Goal: Use online tool/utility: Utilize a website feature to perform a specific function

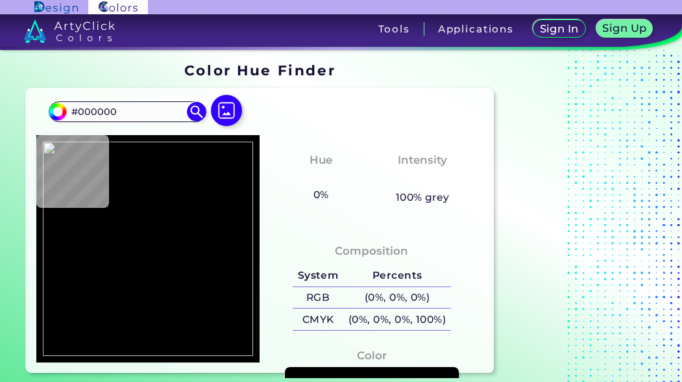
click at [395, 99] on div "#000000 #000000 Acadia ◉ Acid Green ◉ Aero Blue ◉ Alabaster ◉ Albescent White ◉…" at bounding box center [260, 230] width 469 height 284
click at [222, 110] on img at bounding box center [227, 111] width 38 height 38
click at [0, 0] on input "file" at bounding box center [0, 0] width 0 height 0
click at [222, 111] on img at bounding box center [227, 111] width 38 height 38
click at [0, 0] on input "file" at bounding box center [0, 0] width 0 height 0
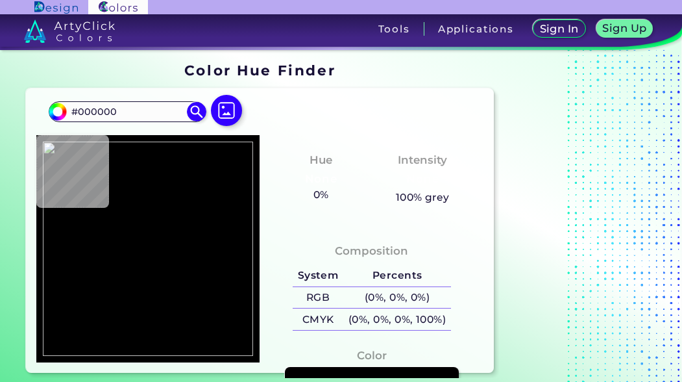
type input "#242426"
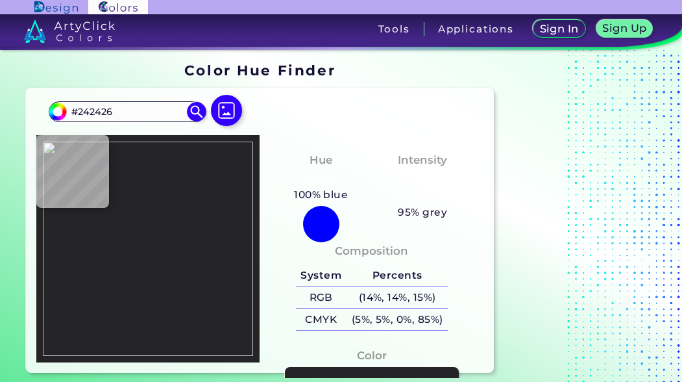
type input "#000000"
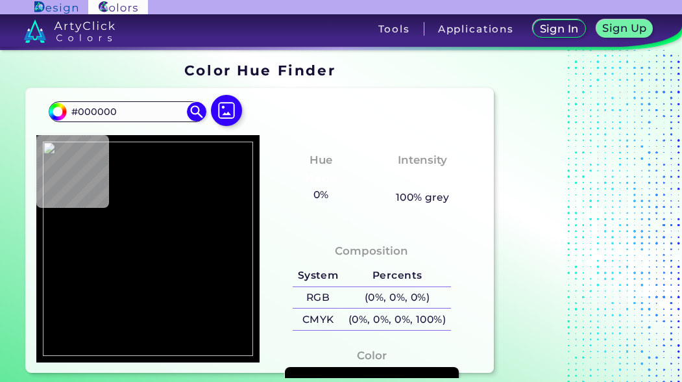
type input "#45b0e0"
type input "#45B0E0"
type input "#3c97cd"
type input "#3C97CD"
type input "#177dbb"
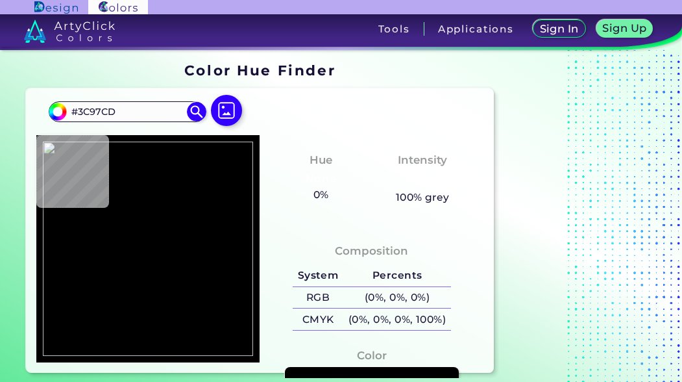
type input "#177DBB"
type input "#207898"
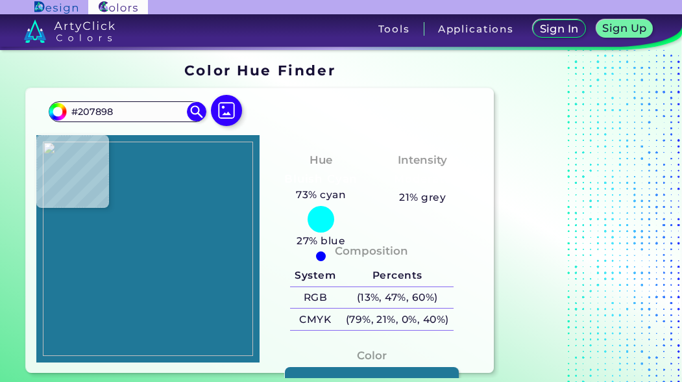
type input "#20799b"
type input "#20799B"
type input "#207a9c"
type input "#207A9C"
type input "#20799b"
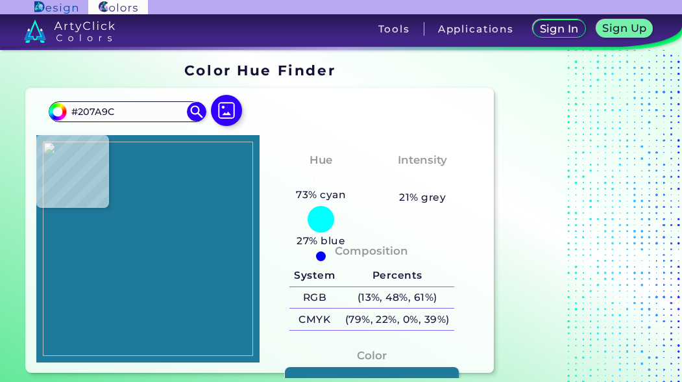
type input "#20799B"
type input "#217a9c"
type input "#217A9C"
type input "#000000"
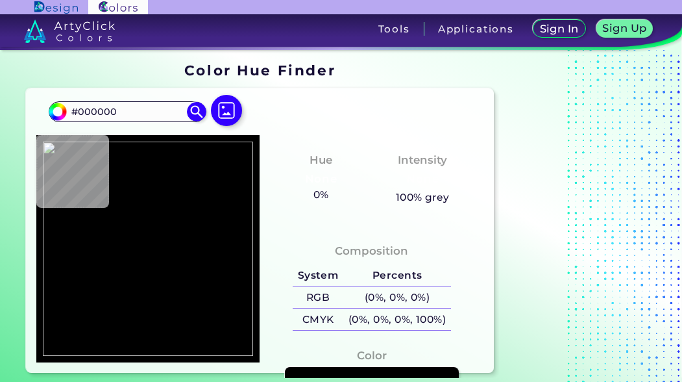
drag, startPoint x: 217, startPoint y: 116, endPoint x: 174, endPoint y: 162, distance: 62.9
click at [218, 116] on img at bounding box center [226, 110] width 31 height 31
click at [0, 0] on input "file" at bounding box center [0, 0] width 0 height 0
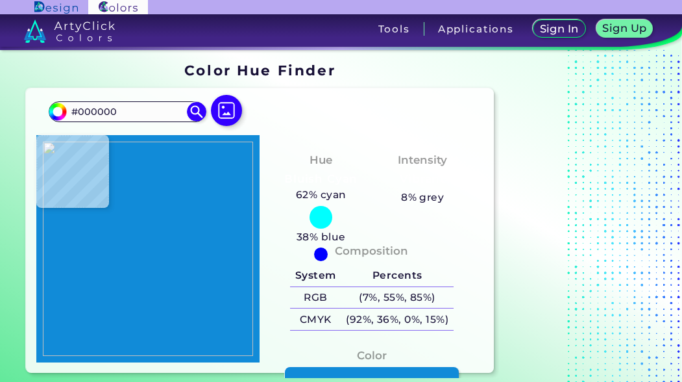
type input "#118bd8"
type input "#118BD8"
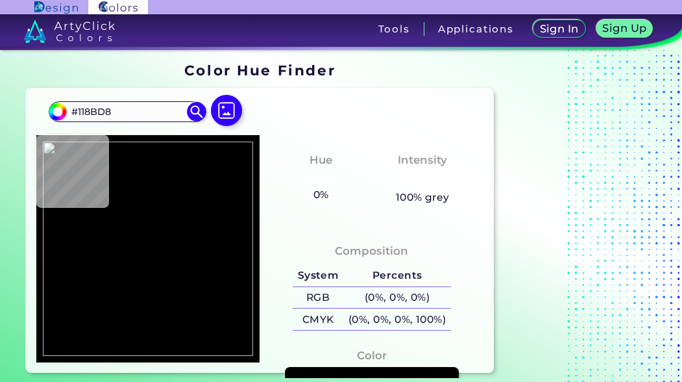
type input "#000000"
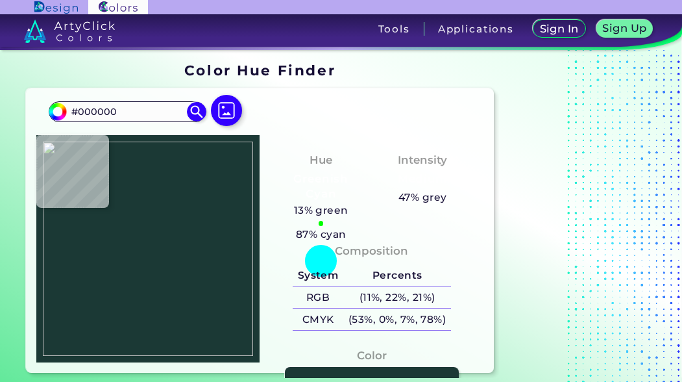
type input "#1b3935"
type input "#1B3935"
type input "#42636b"
type input "#42636B"
type input "#5b8382"
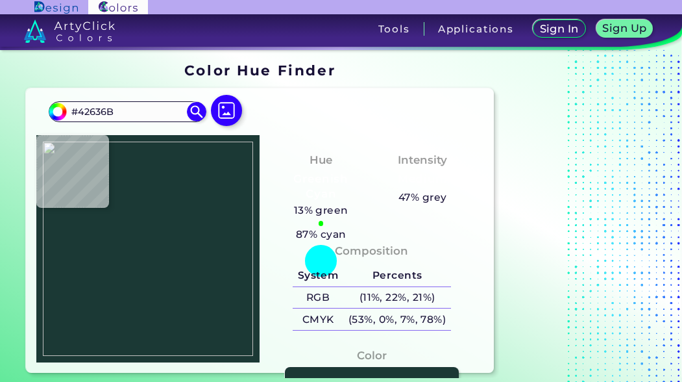
type input "#5B8382"
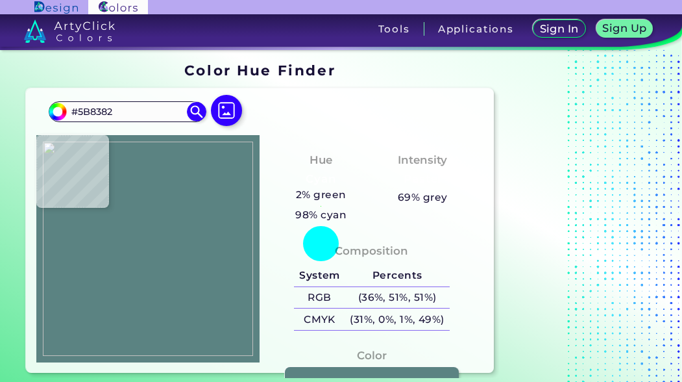
type input "#4e7e82"
type input "#4E7E82"
type input "#5e8d90"
type input "#5E8D90"
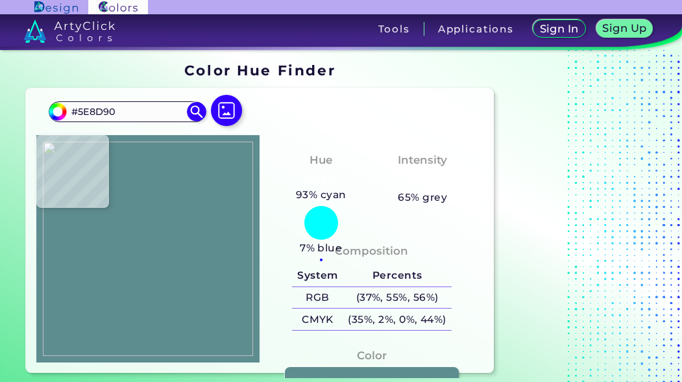
type input "#577f7e"
type input "#577F7E"
type input "#608a88"
type input "#608A88"
type input "#233c39"
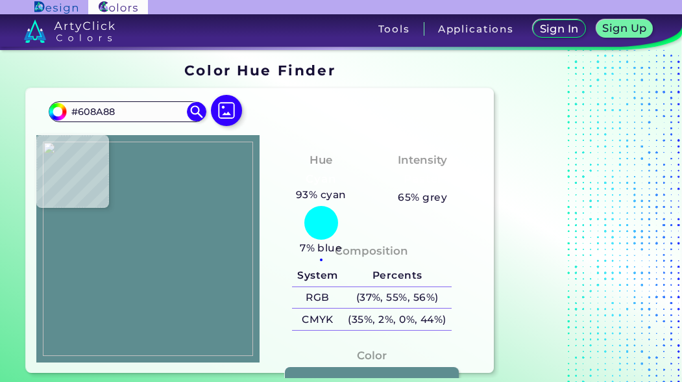
type input "#233C39"
type input "#2c3e3f"
type input "#2C3E3F"
type input "#171b1b"
type input "#171B1B"
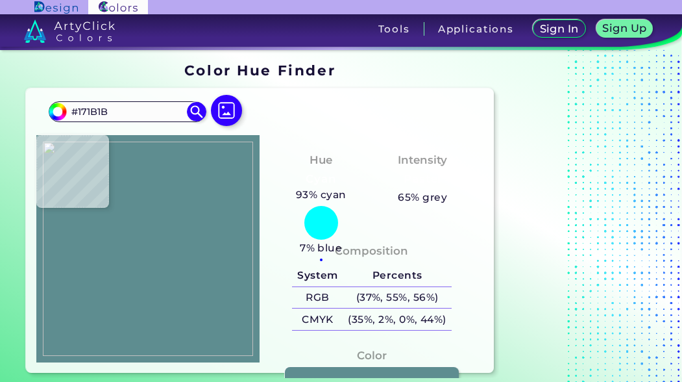
type input "#243d41"
type input "#243D41"
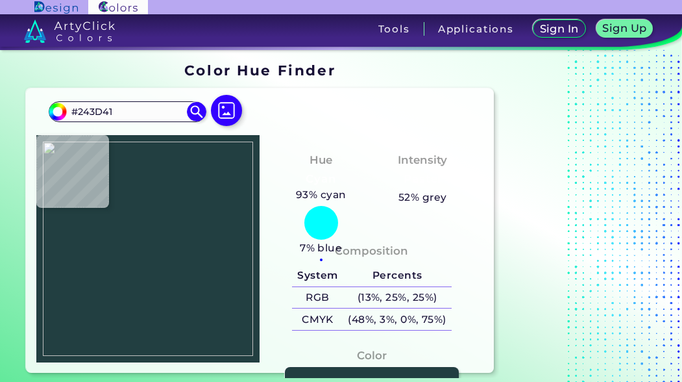
type input "#223f41"
type input "#223F41"
type input "#2b4041"
type input "#2B4041"
type input "#956d46"
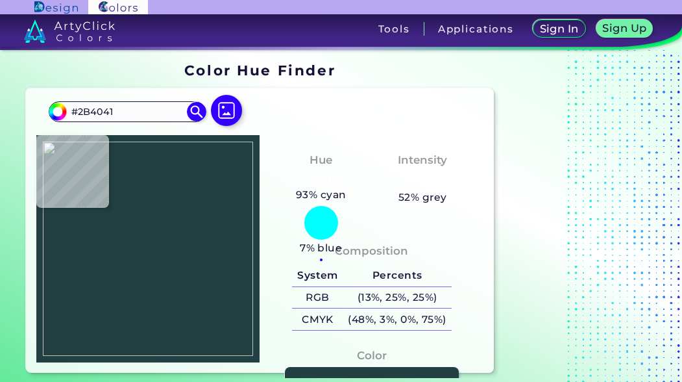
type input "#956D46"
type input "#e2c19c"
type input "#E2C19C"
type input "#dbb28f"
type input "#DBB28F"
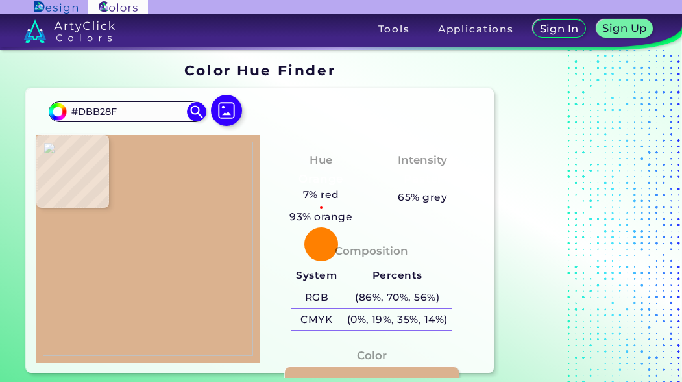
type input "#e4bb96"
type input "#E4BB96"
type input "#ecbd92"
type input "#ECBD92"
type input "#e6b98b"
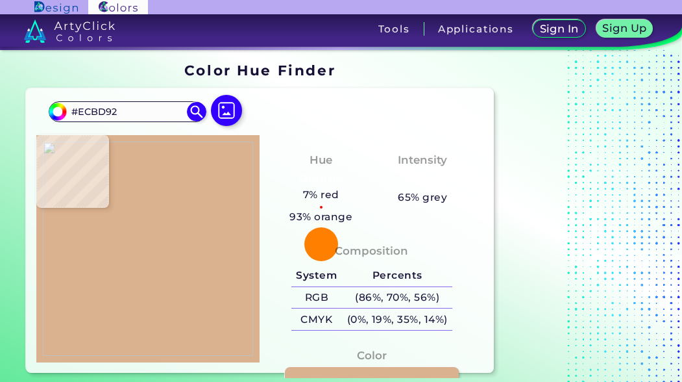
type input "#E6B98B"
type input "#e4bb8d"
type input "#E4BB8D"
type input "#e1c096"
type input "#E1C096"
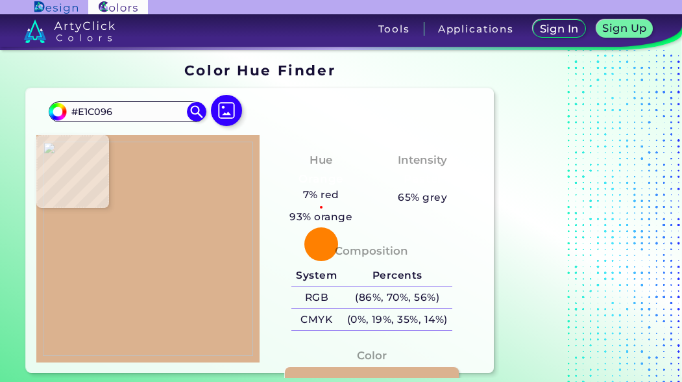
type input "#cead85"
type input "#CEAD85"
type input "#8f724d"
type input "#8F724D"
type input "#342415"
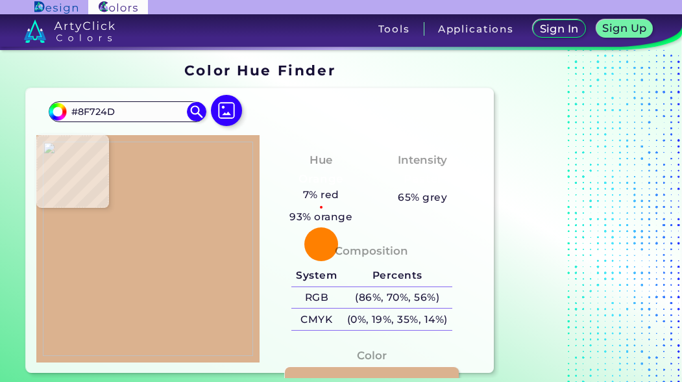
type input "#342415"
type input "#474917"
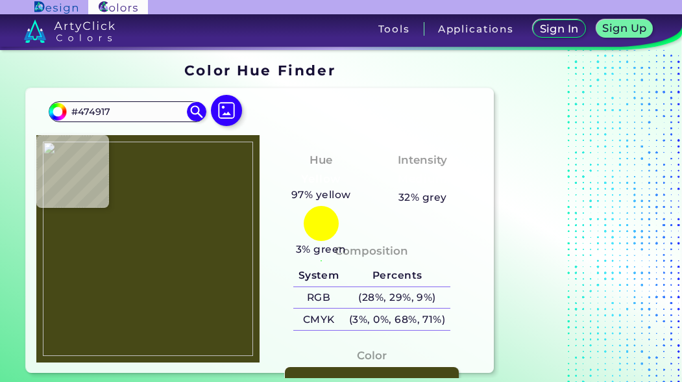
type input "#494721"
type input "#4d4c1e"
type input "#4D4C1E"
type input "#43430f"
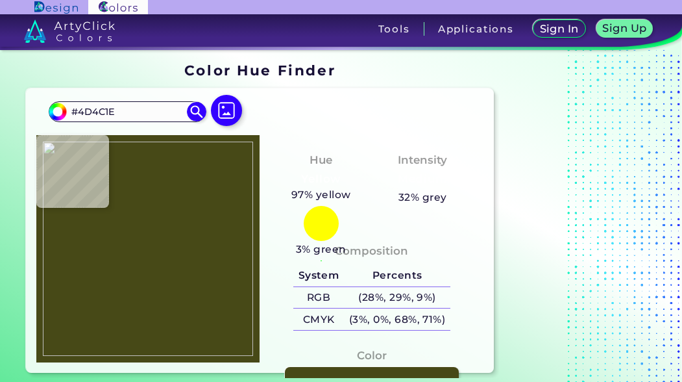
type input "#43430F"
type input "#858746"
type input "#7f8626"
type input "#7F8626"
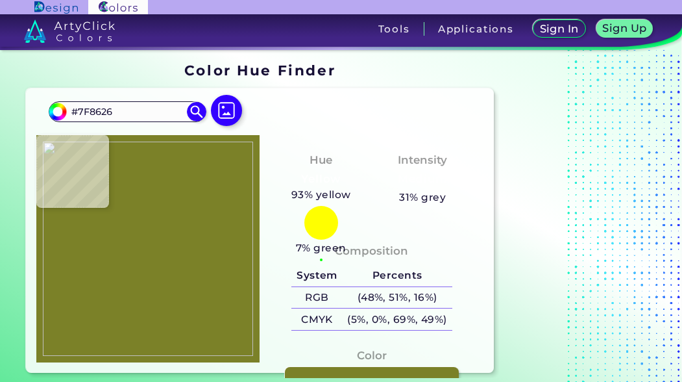
type input "#7b8128"
type input "#7B8128"
type input "#3b3b02"
type input "#3B3B02"
type input "#57571d"
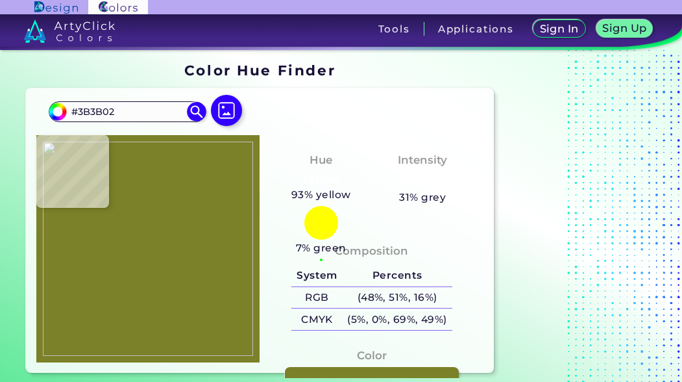
type input "#57571D"
type input "#82832d"
type input "#82832D"
type input "#838637"
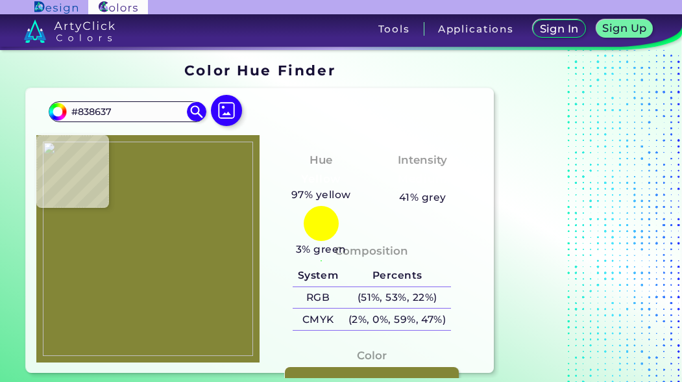
type input "#7f832e"
type input "#7F832E"
type input "#80842f"
type input "#80842F"
type input "#81832f"
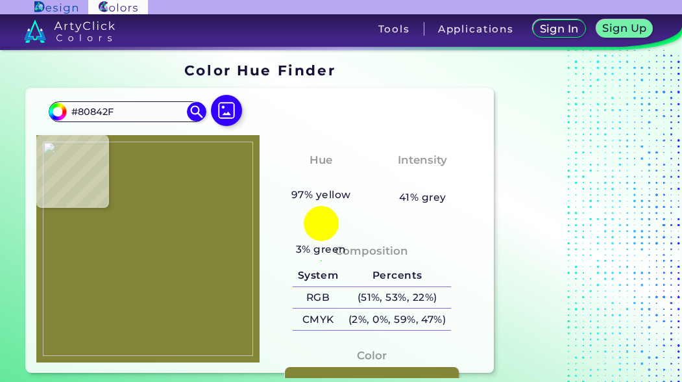
type input "#81832F"
type input "#82832d"
type input "#82832D"
type input "#82822f"
type input "#82822F"
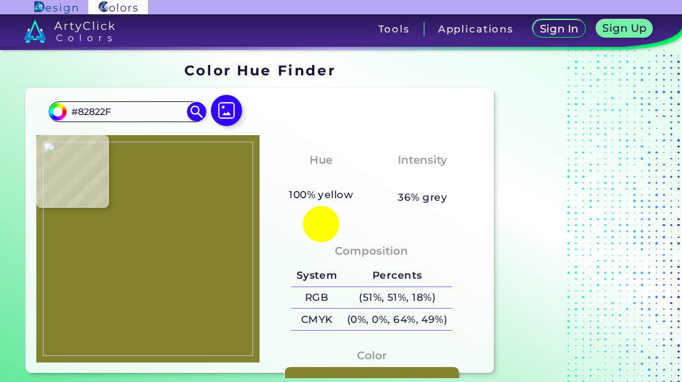
type input "#82832d"
type input "#82832D"
type input "#808131"
type input "#7f8230"
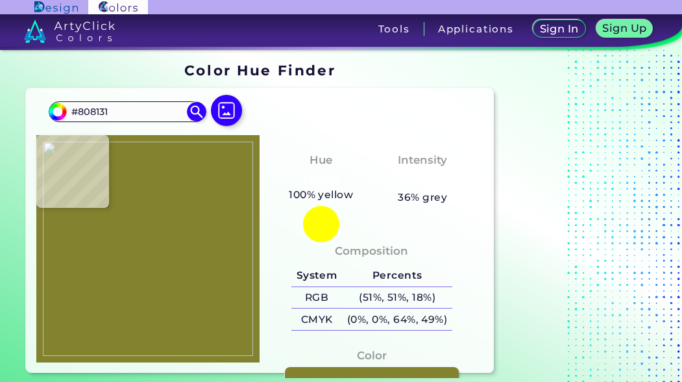
type input "#7F8230"
type input "#7d832c"
type input "#7D832C"
type input "#7a822a"
type input "#7A822A"
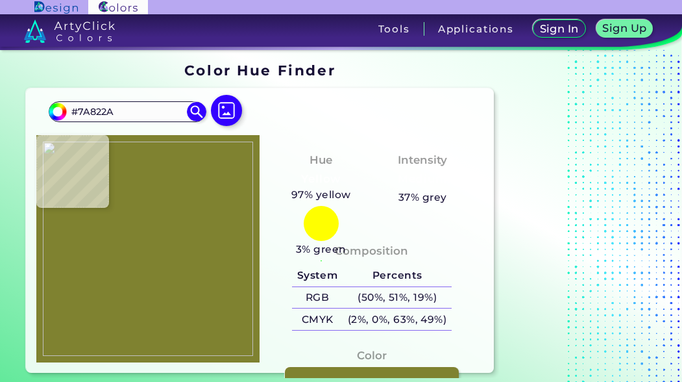
type input "#7f8227"
type input "#7F8227"
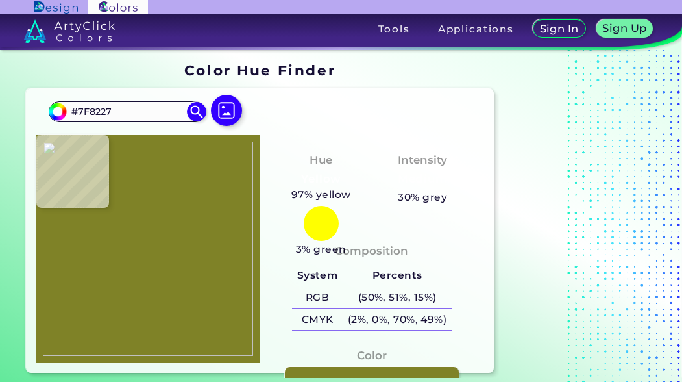
type input "#7f822a"
type input "#7F822A"
type input "#818330"
type input "#828432"
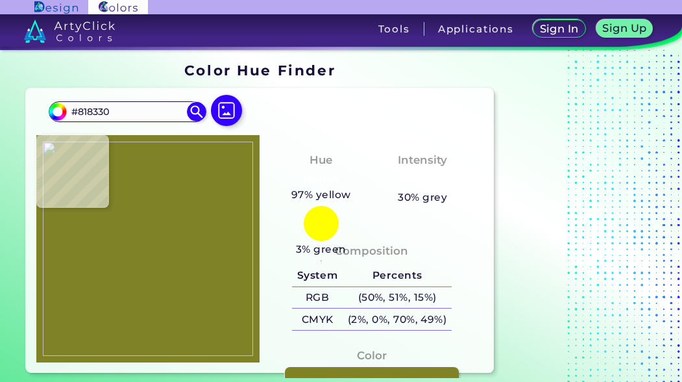
type input "#828432"
type input "#838434"
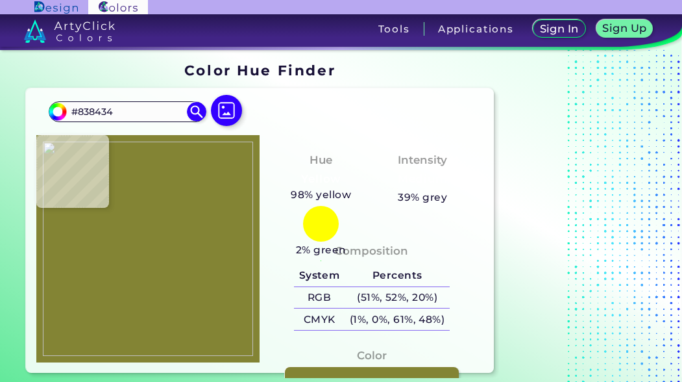
type input "#828430"
type input "#81832f"
type input "#81832F"
type input "#80822e"
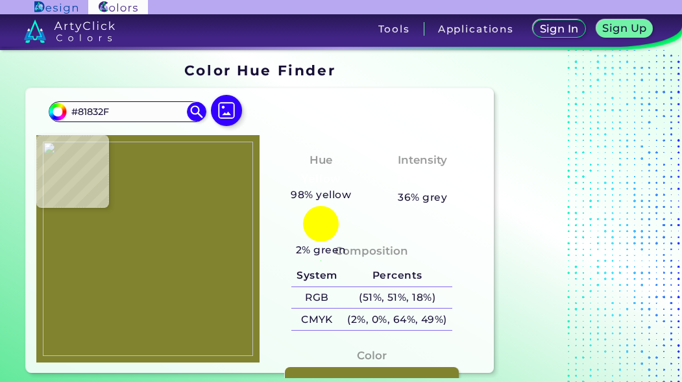
type input "#80822E"
type input "#828430"
type input "#7c7e2c"
type input "#7C7E2C"
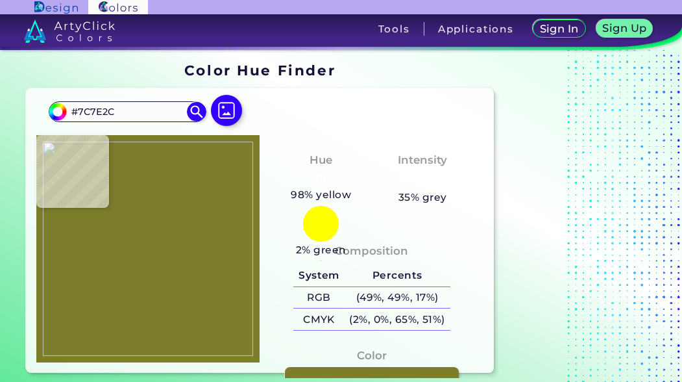
type input "#323505"
type input "#565626"
type input "#767644"
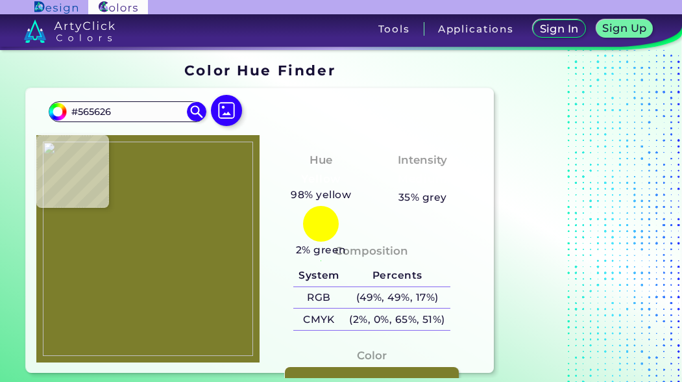
type input "#767644"
type input "#77793c"
type input "#77793C"
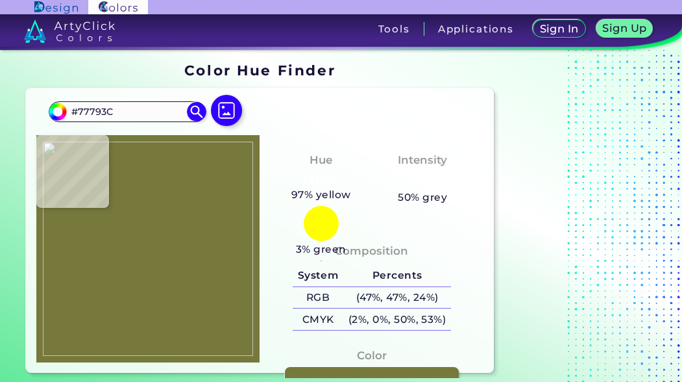
type input "#4b4920"
type input "#4B4920"
type input "#46451a"
type input "#46451A"
type input "#454414"
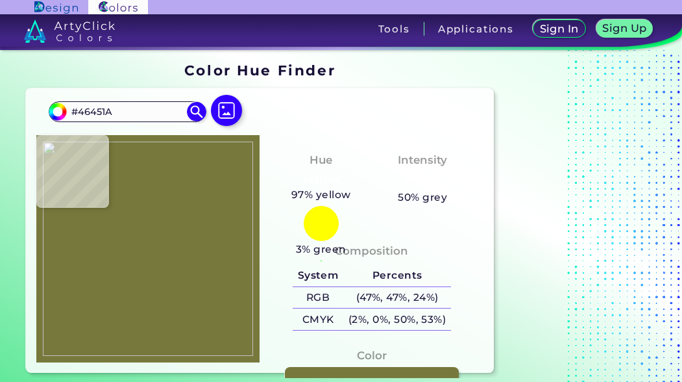
type input "#454414"
type input "#4a4626"
type input "#4A4626"
type input "#494529"
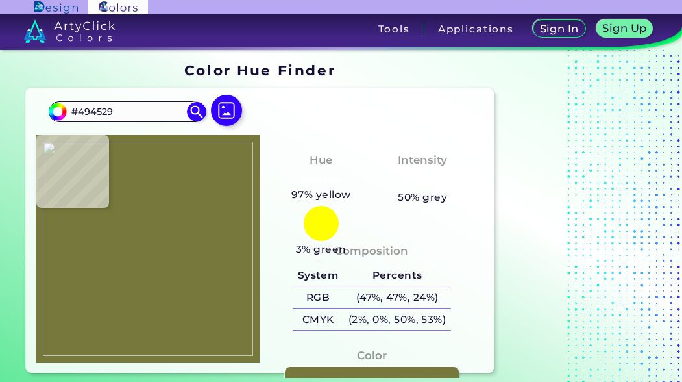
type input "#444219"
type input "#494a15"
type input "#494A15"
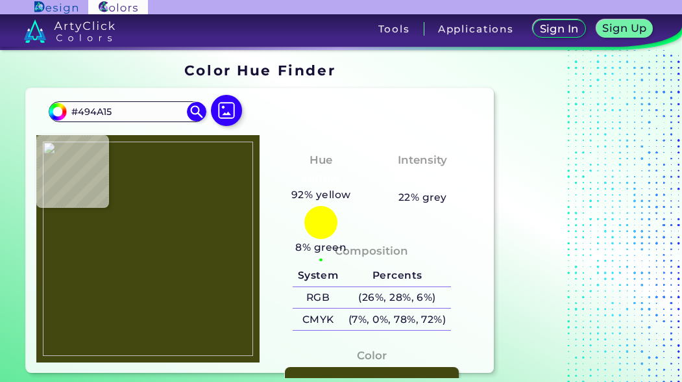
type input "#434810"
type input "#232304"
type input "#382312"
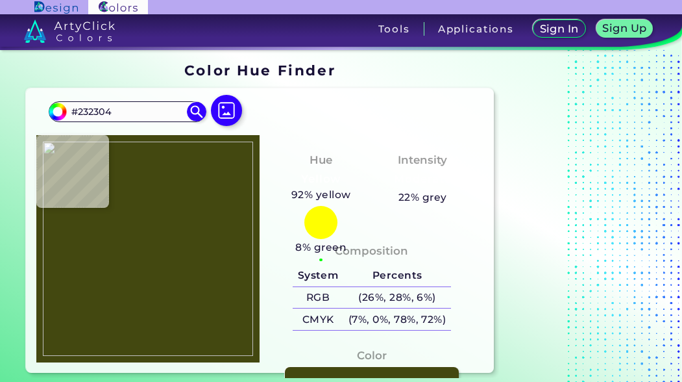
type input "#382312"
type input "#95734e"
type input "#95734E"
type input "#927150"
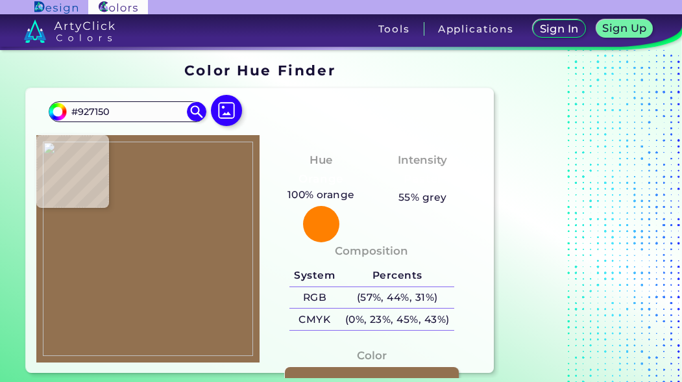
type input "#947351"
type input "#91704e"
type input "#91704E"
type input "#907250"
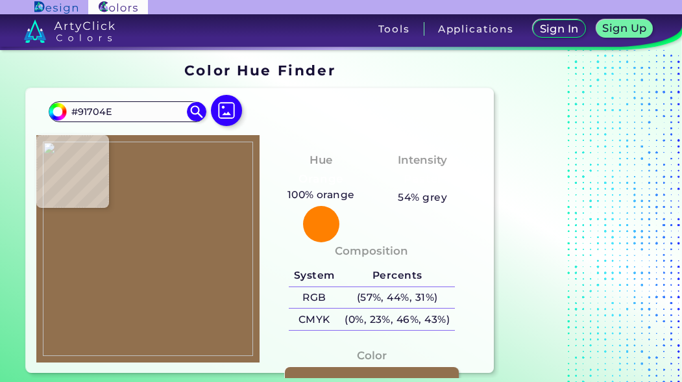
type input "#907250"
type input "#927150"
type input "#91704f"
type input "#91704F"
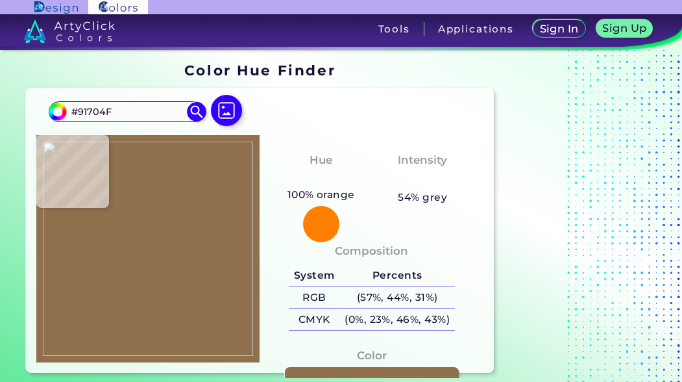
type input "#937251"
type input "#68513c"
type input "#68513C"
type input "#34231d"
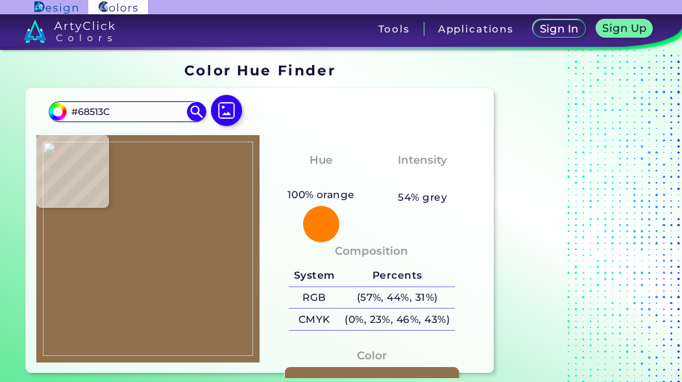
type input "#34231D"
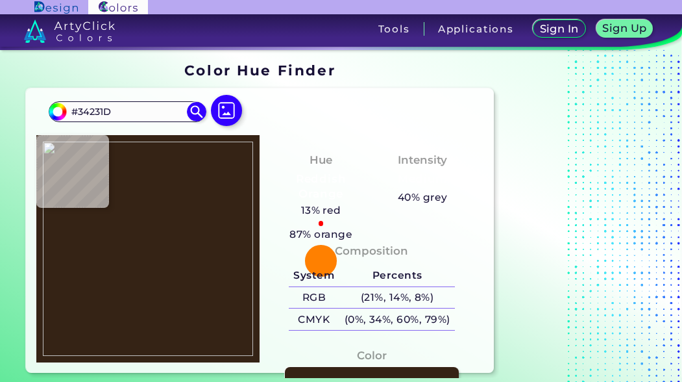
type input "#352315"
type input "#332114"
type input "#2f2519"
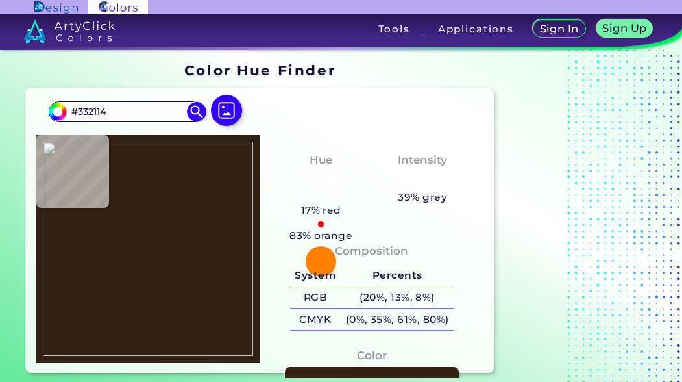
type input "#2F2519"
type input "#191405"
type input "#7a7d33"
type input "#7A7D33"
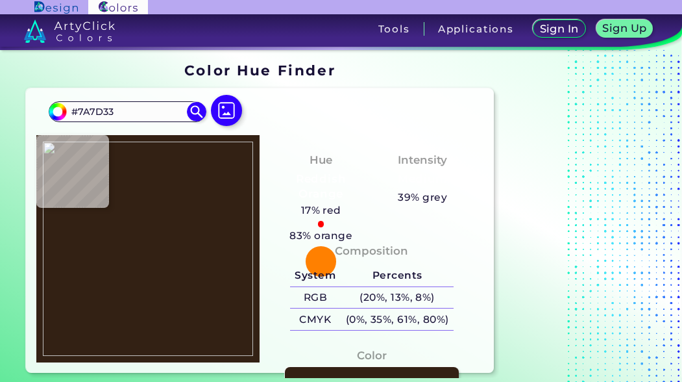
type input "#808630"
type input "#878631"
type input "#84842d"
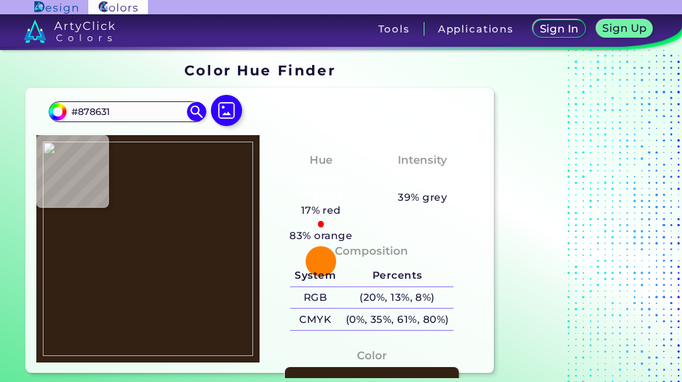
type input "#84842D"
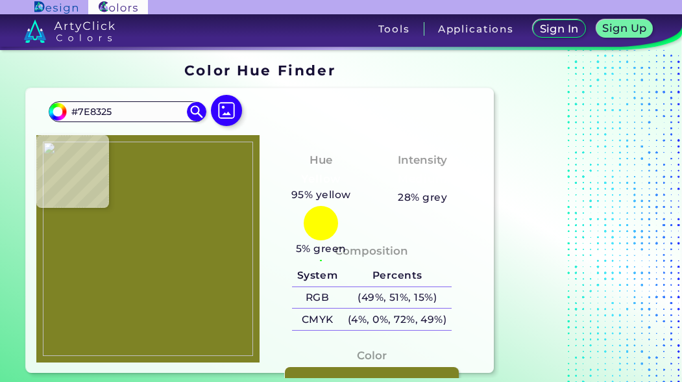
click at [168, 267] on img at bounding box center [148, 249] width 211 height 214
click at [354, 338] on div "Composition System Percents RGB (49%, 51%, 15%) CMYK (4%, 0%, 72%, 49%)" at bounding box center [371, 288] width 203 height 105
click at [216, 101] on img at bounding box center [227, 111] width 38 height 38
click at [0, 0] on input "file" at bounding box center [0, 0] width 0 height 0
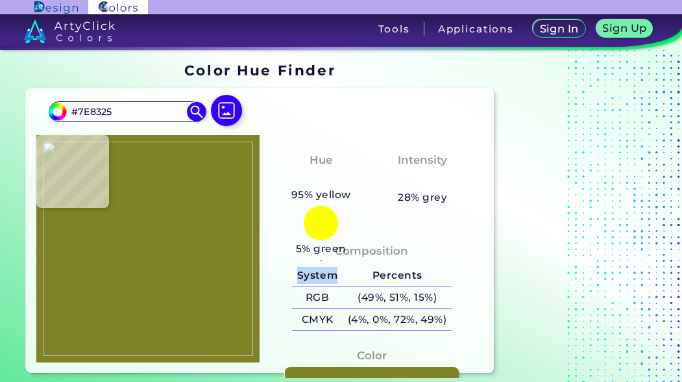
click at [131, 282] on img at bounding box center [148, 249] width 211 height 214
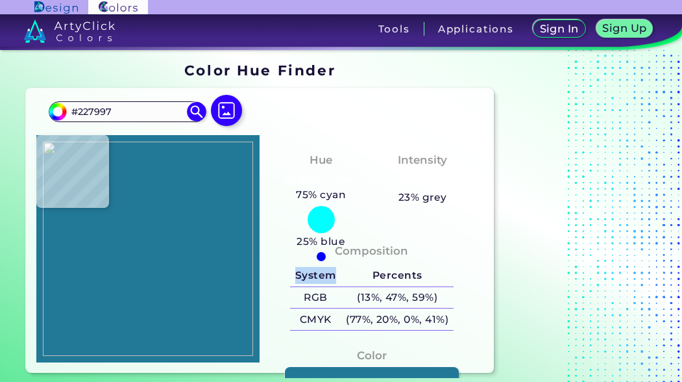
click at [136, 274] on img at bounding box center [148, 249] width 211 height 214
click at [156, 254] on img at bounding box center [148, 249] width 211 height 214
click at [133, 272] on img at bounding box center [148, 249] width 211 height 214
